Goal: Use online tool/utility: Utilize a website feature to perform a specific function

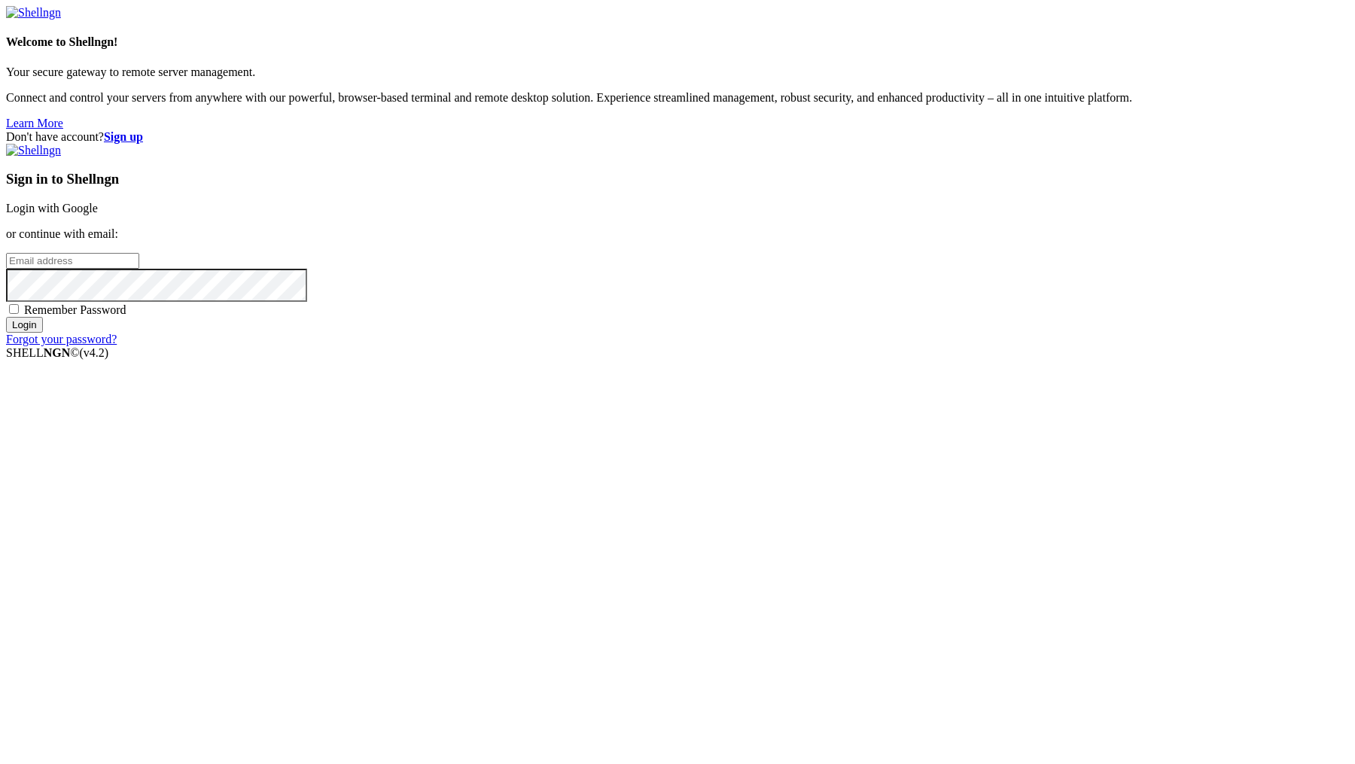
type input "[PERSON_NAME][EMAIL_ADDRESS][DOMAIN_NAME]"
click at [43, 333] on input "Login" at bounding box center [24, 325] width 37 height 16
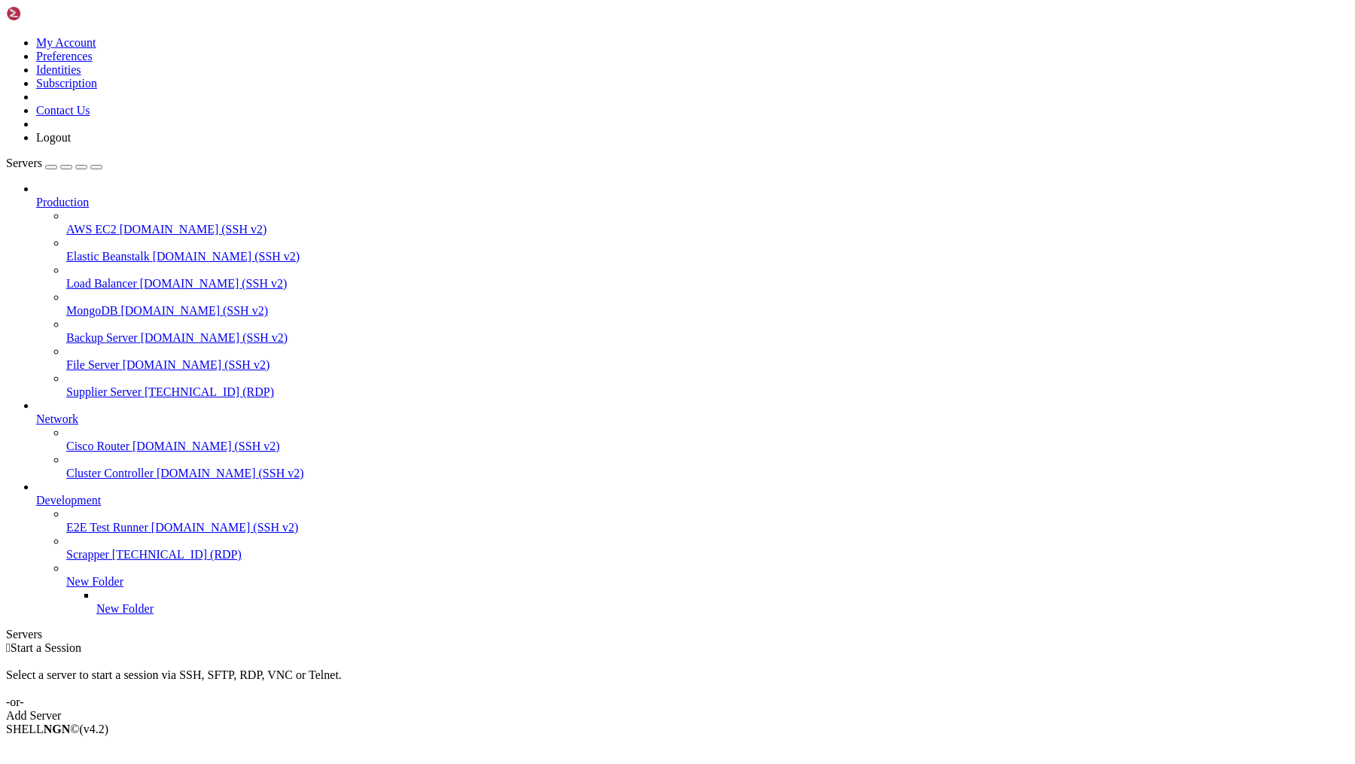
click at [145, 385] on span "[TECHNICAL_ID] (RDP)" at bounding box center [209, 391] width 129 height 13
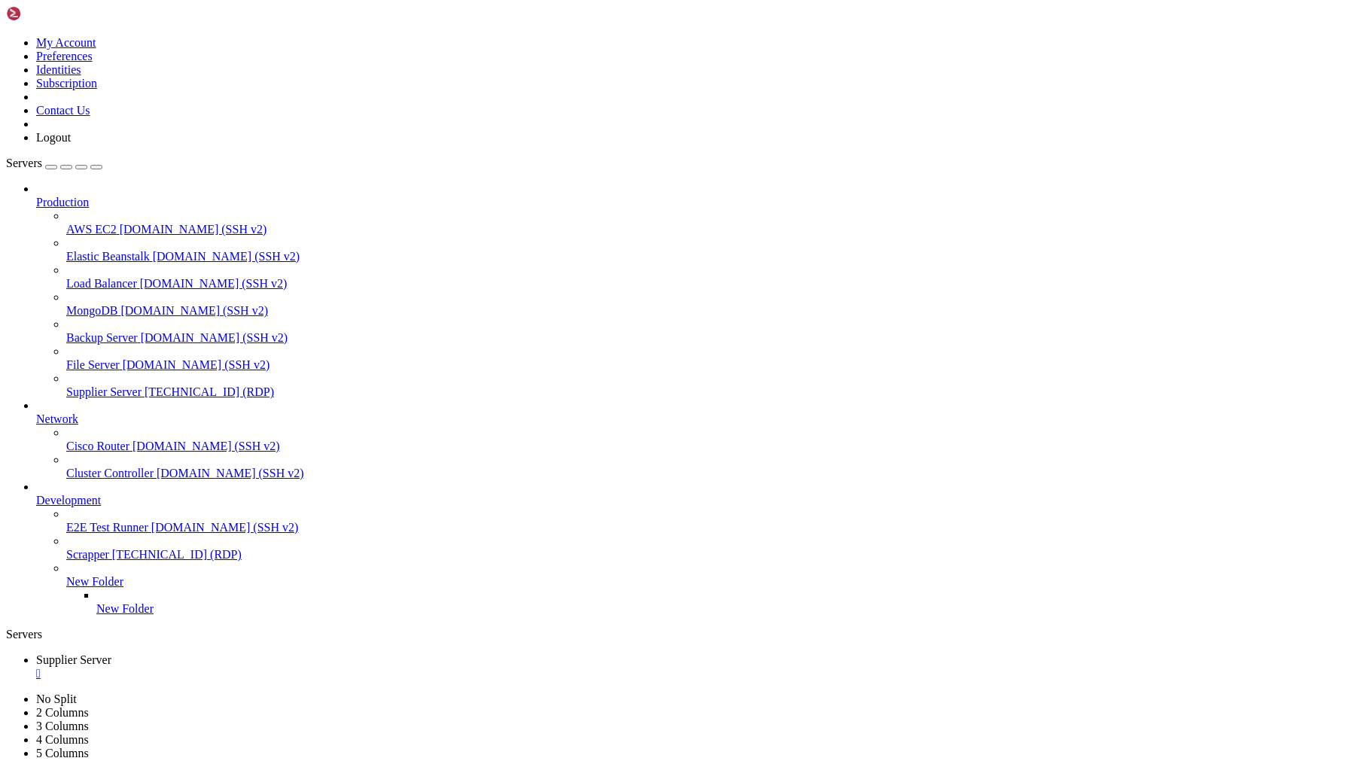
drag, startPoint x: 350, startPoint y: 1184, endPoint x: 446, endPoint y: 1188, distance: 96.4
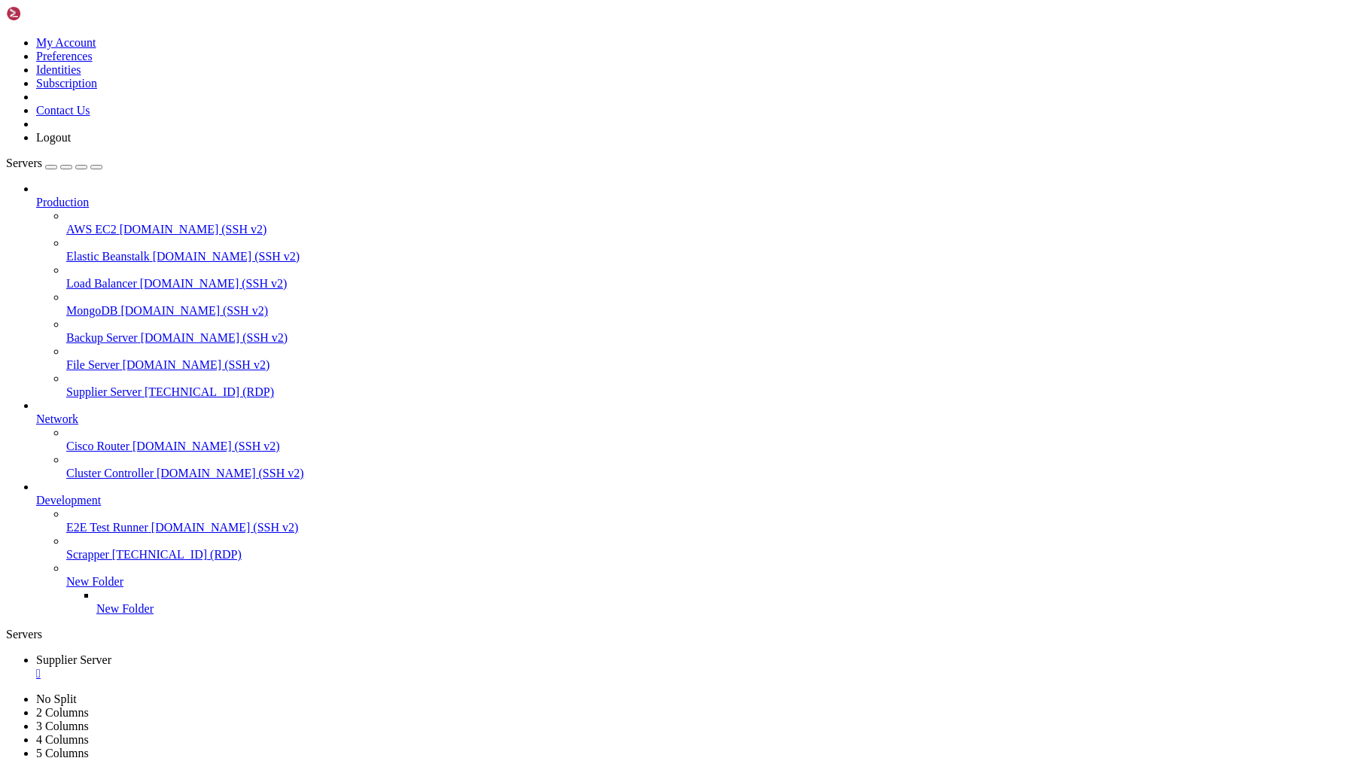
click at [302, 667] on div "" at bounding box center [692, 674] width 1313 height 14
click at [93, 385] on span "Supplier Server" at bounding box center [103, 391] width 75 height 13
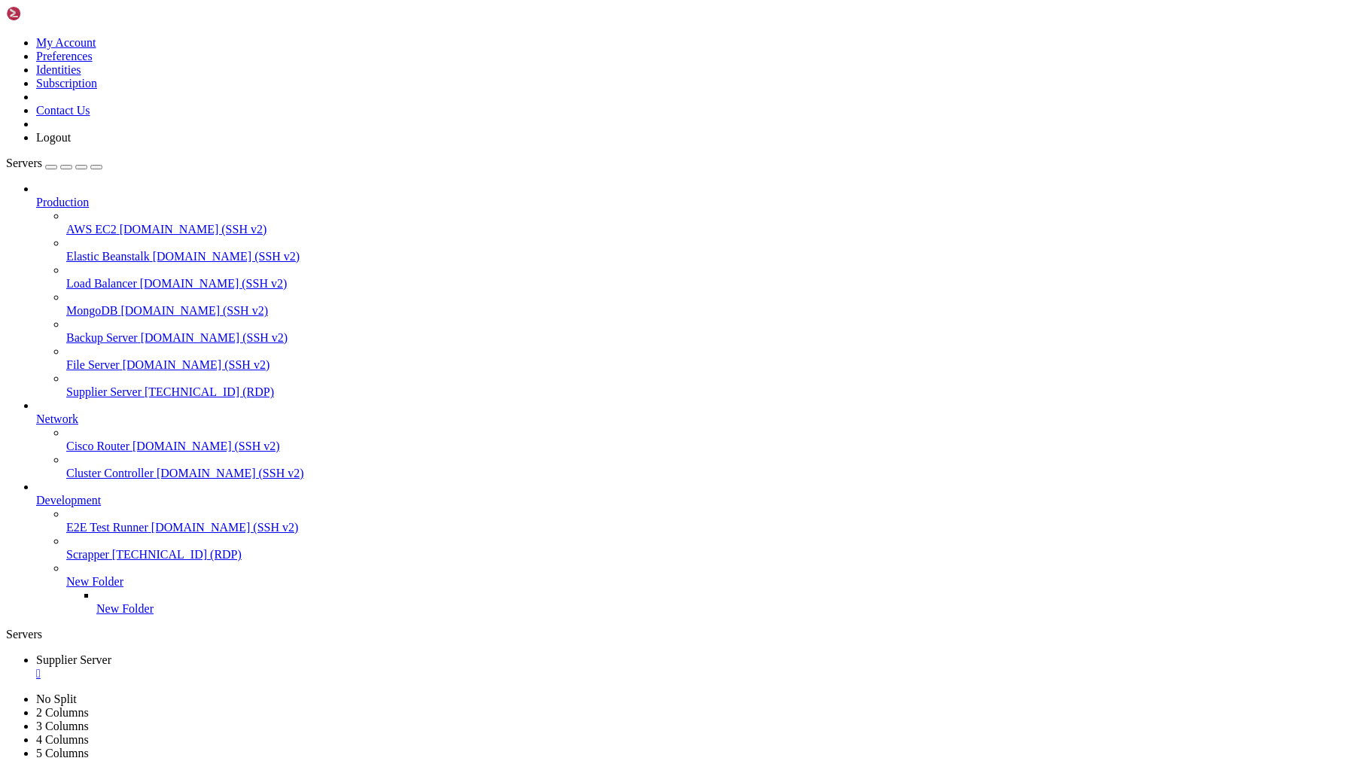
drag, startPoint x: 349, startPoint y: 1183, endPoint x: 447, endPoint y: 1181, distance: 97.9
